Goal: Task Accomplishment & Management: Manage account settings

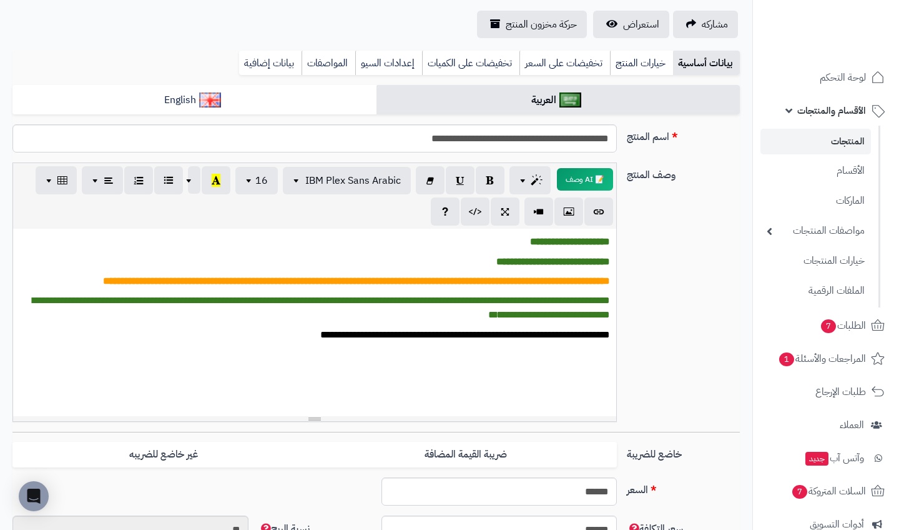
scroll to position [114, -1]
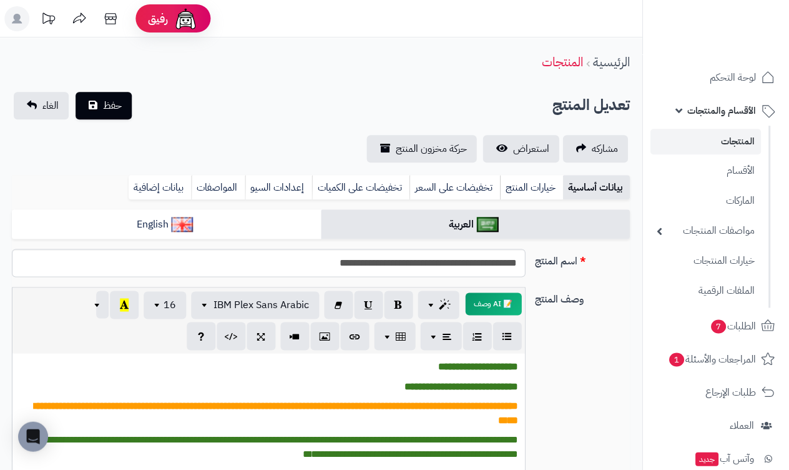
scroll to position [0, -1]
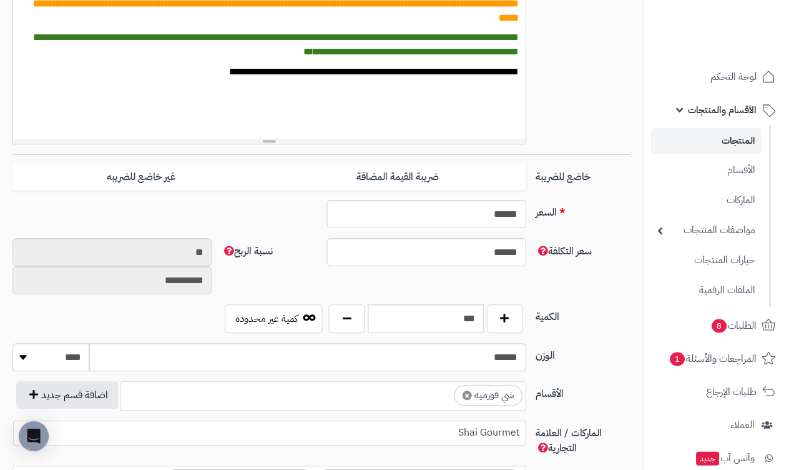
scroll to position [402, 0]
